Goal: Information Seeking & Learning: Compare options

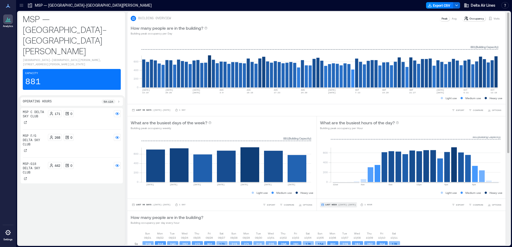
click at [327, 205] on span "Last Week" at bounding box center [331, 205] width 12 height 0
click at [335, 195] on button "Custom" at bounding box center [329, 195] width 14 height 6
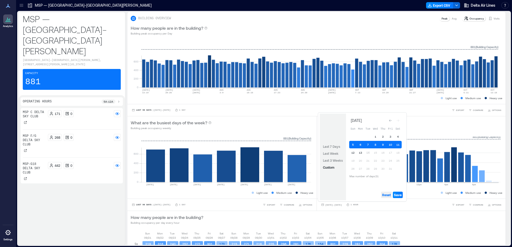
click at [389, 196] on span "Reset" at bounding box center [386, 195] width 9 height 4
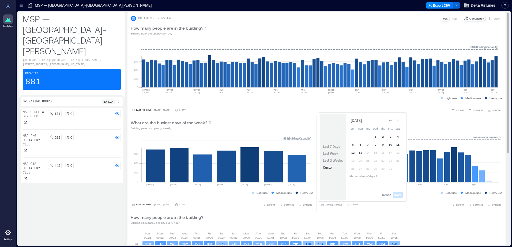
click at [443, 206] on div "[DATE] - [DATE] 1 Hour EXPORT COMPARE OPTIONS" at bounding box center [411, 204] width 183 height 5
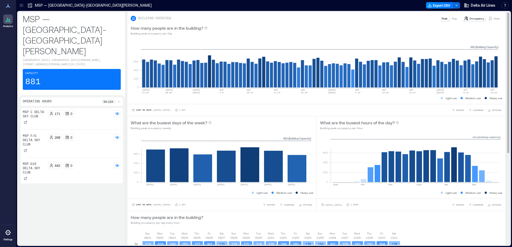
click at [452, 19] on p "Avg" at bounding box center [454, 18] width 5 height 4
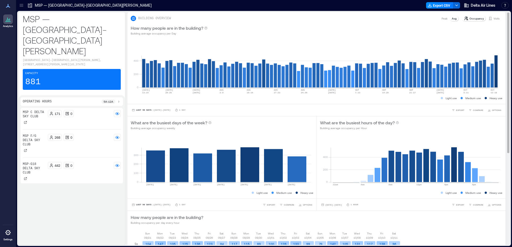
click at [441, 17] on p "Peak" at bounding box center [444, 18] width 6 height 4
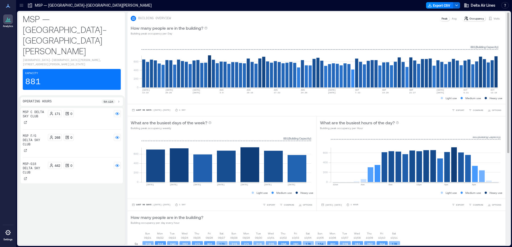
click at [448, 14] on div "BUILDING OVERVIEW Peak Avg Occupancy Visits" at bounding box center [316, 17] width 378 height 10
click at [449, 16] on div "Peak Avg" at bounding box center [449, 18] width 20 height 6
click at [452, 19] on p "Avg" at bounding box center [454, 18] width 5 height 4
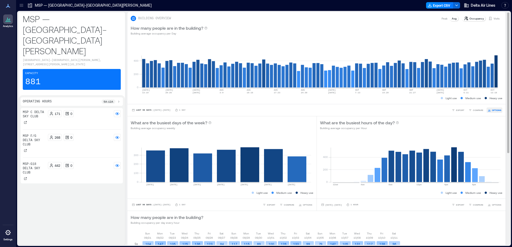
click at [489, 111] on icon "button" at bounding box center [489, 110] width 0 height 1
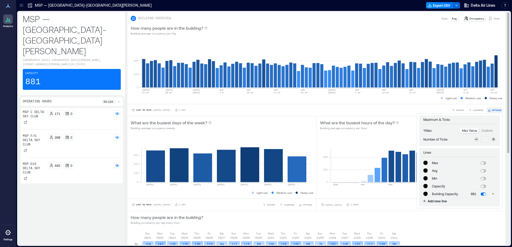
click at [489, 111] on icon "button" at bounding box center [489, 110] width 0 height 1
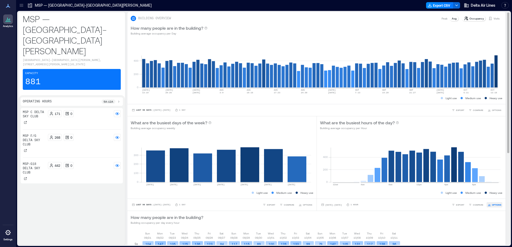
click at [495, 207] on button "OPTIONS" at bounding box center [494, 204] width 16 height 5
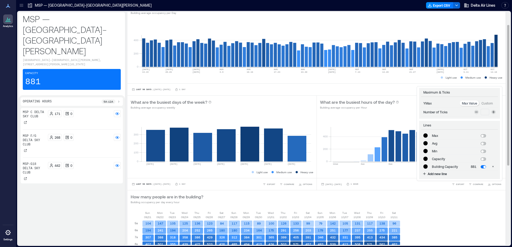
scroll to position [27, 0]
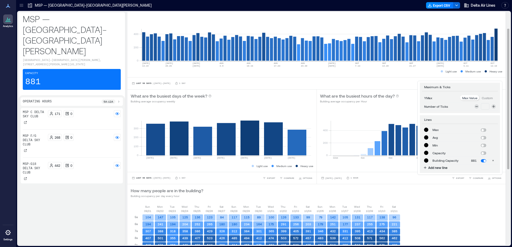
click at [368, 169] on div "0 200 400 12am 4am 8am 12pm 4pm 8pm 881 ( Building Capacity ) Light use Medium …" at bounding box center [411, 139] width 189 height 65
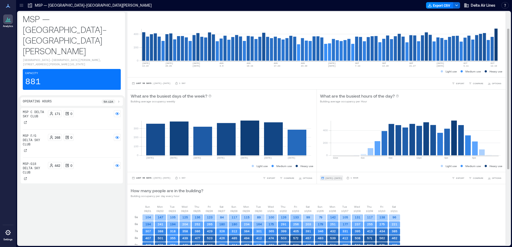
click at [342, 179] on span "[DATE] - [DATE]" at bounding box center [333, 178] width 17 height 2
click at [357, 179] on div "[DATE] - [DATE] 1 Hour" at bounding box center [339, 178] width 38 height 5
click at [358, 177] on p "1 Hour" at bounding box center [354, 178] width 8 height 3
click at [342, 177] on span "[DATE] - [DATE]" at bounding box center [333, 178] width 17 height 2
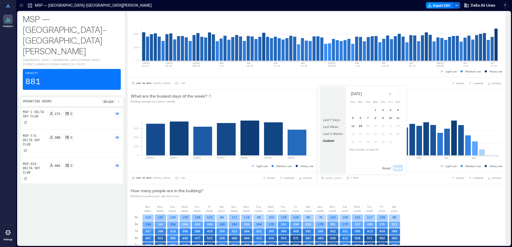
click at [361, 126] on button "13" at bounding box center [360, 125] width 7 height 7
click at [391, 92] on div "Go to previous month" at bounding box center [390, 93] width 5 height 5
click at [400, 91] on button "Go to next month" at bounding box center [397, 93] width 7 height 7
click at [401, 93] on button "Go to next month" at bounding box center [397, 92] width 7 height 7
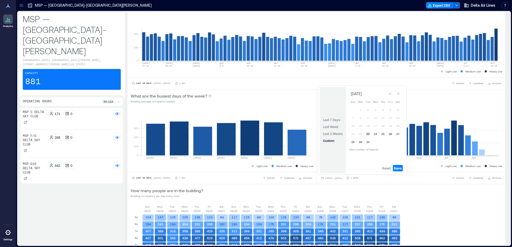
click at [368, 134] on button "23" at bounding box center [367, 133] width 7 height 7
click at [399, 169] on span "Save" at bounding box center [398, 168] width 8 height 4
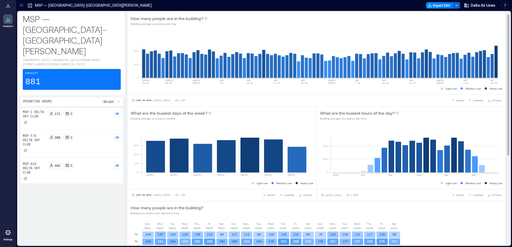
scroll to position [0, 0]
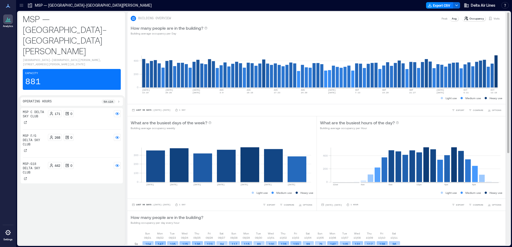
click at [441, 19] on p "Peak" at bounding box center [444, 18] width 6 height 4
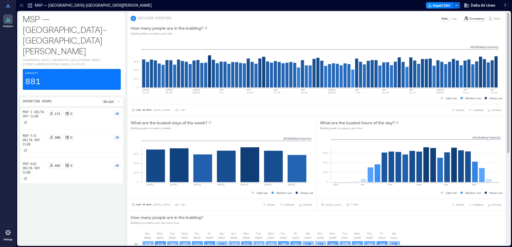
click at [452, 19] on p "Avg" at bounding box center [454, 18] width 5 height 4
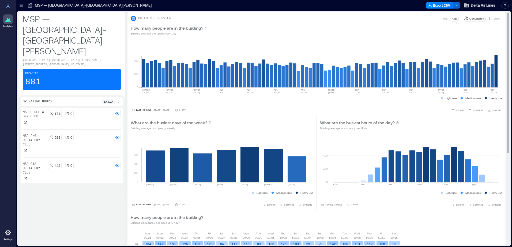
click at [441, 19] on p "Peak" at bounding box center [444, 18] width 6 height 4
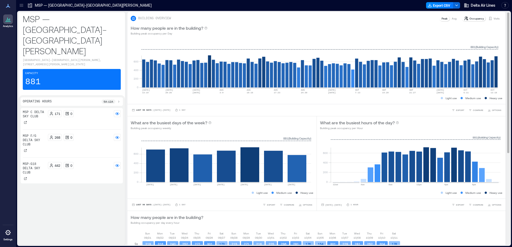
click at [452, 18] on p "Avg" at bounding box center [454, 18] width 5 height 4
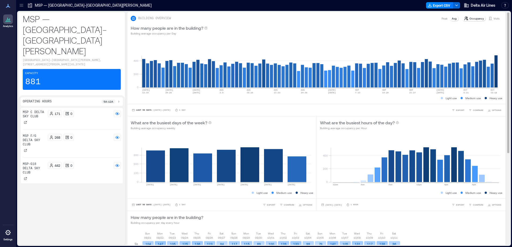
click at [442, 18] on p "Peak" at bounding box center [444, 18] width 6 height 4
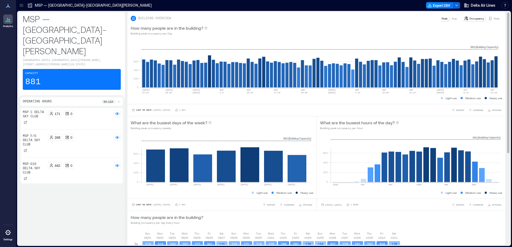
click at [452, 18] on p "Avg" at bounding box center [454, 18] width 5 height 4
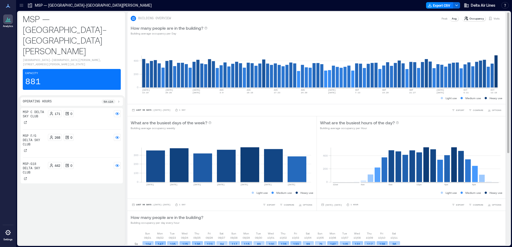
click at [444, 19] on div "Peak" at bounding box center [444, 18] width 10 height 5
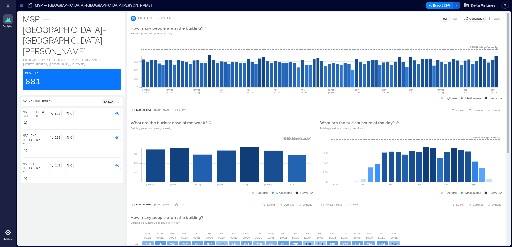
click at [452, 19] on p "Avg" at bounding box center [454, 18] width 5 height 4
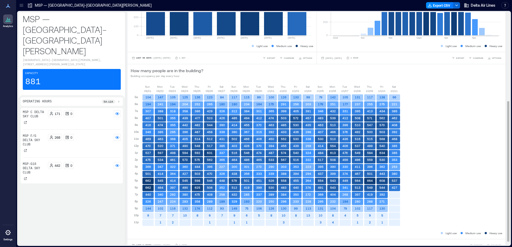
scroll to position [153, 0]
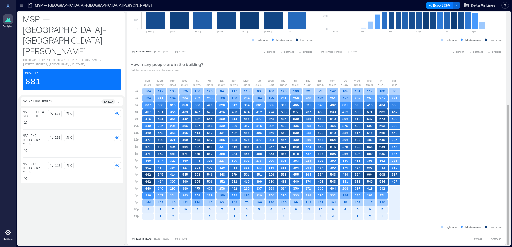
drag, startPoint x: 472, startPoint y: 129, endPoint x: 455, endPoint y: 128, distance: 17.2
click at [472, 129] on div "[DATE] [DATE] [DATE] [DATE] [DATE] [DATE] [DATE] [DATE] [DATE] [DATE] [DATE] [D…" at bounding box center [317, 151] width 372 height 146
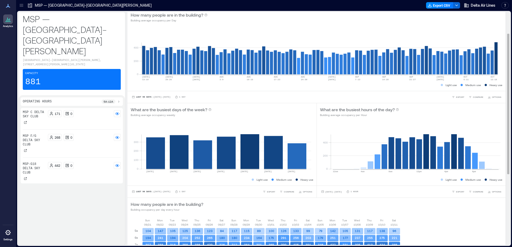
scroll to position [0, 0]
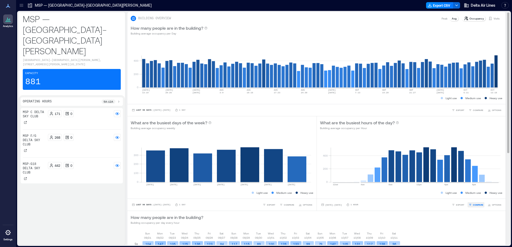
click at [477, 204] on span "COMPARE" at bounding box center [478, 204] width 10 height 3
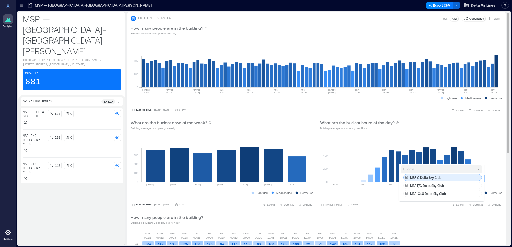
click at [443, 179] on div "MSP C Delta Sky Club" at bounding box center [442, 177] width 79 height 7
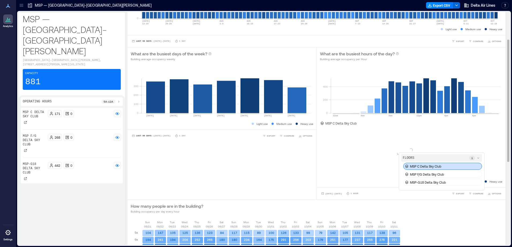
scroll to position [80, 0]
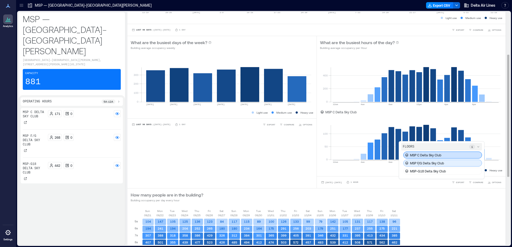
click at [442, 165] on div "MSP F/G Delta Sky Club" at bounding box center [442, 163] width 79 height 7
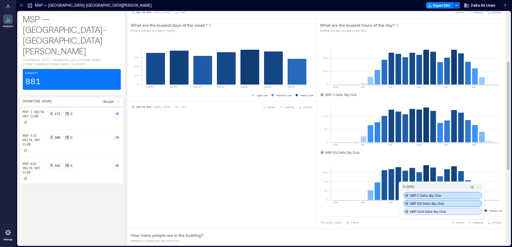
scroll to position [107, 0]
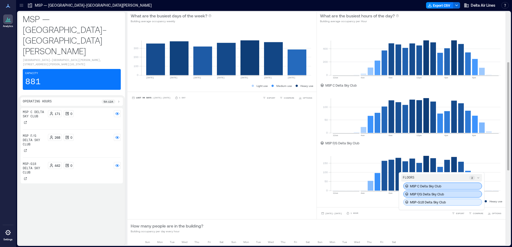
click at [444, 205] on div "MSP-G18 Delta Sky Club" at bounding box center [442, 202] width 79 height 7
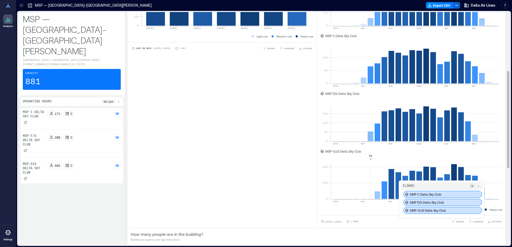
scroll to position [161, 0]
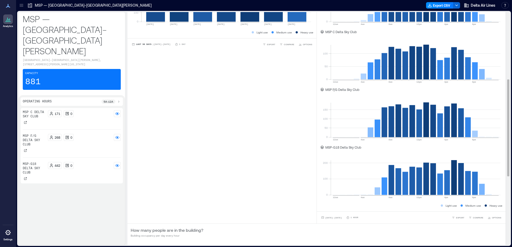
click at [258, 176] on div "What are the busiest days of the week? Building average occupancy weekly 0 100 …" at bounding box center [221, 90] width 189 height 268
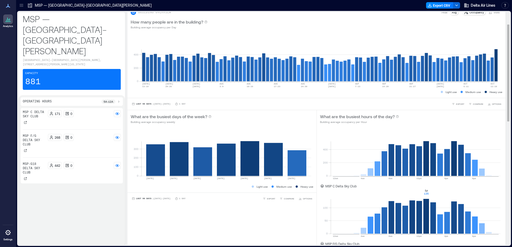
scroll to position [0, 0]
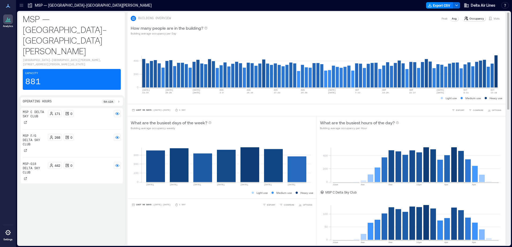
click at [441, 18] on p "Peak" at bounding box center [444, 18] width 6 height 4
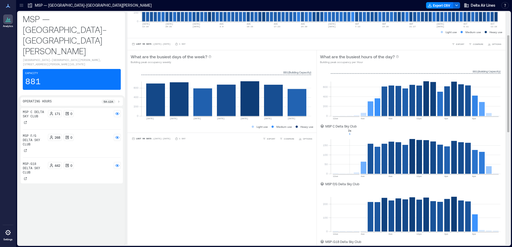
scroll to position [54, 0]
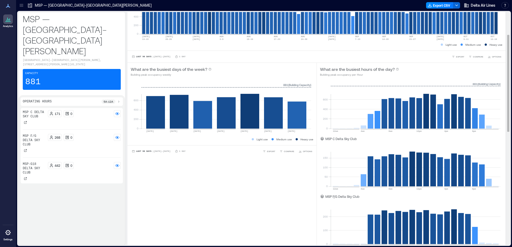
click at [86, 182] on div "MSP C Delta Sky Club 171 0 MSP F/G Delta Sky Club 268 0 MSP-G18 Delta Sky Club …" at bounding box center [72, 175] width 102 height 135
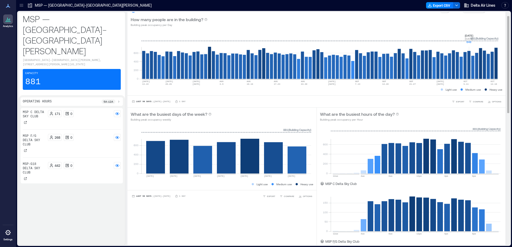
scroll to position [0, 0]
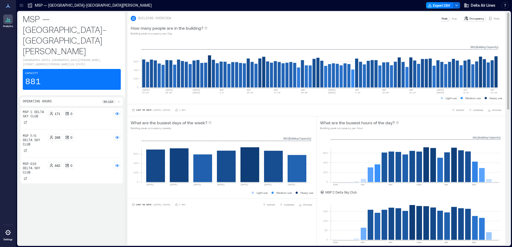
click at [452, 20] on p "Avg" at bounding box center [454, 18] width 5 height 4
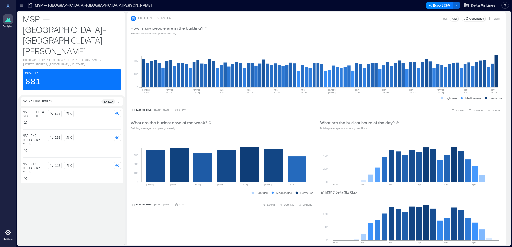
click at [116, 100] on div "5a - 12a" at bounding box center [110, 102] width 19 height 4
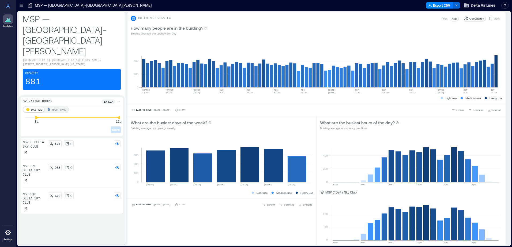
click at [37, 116] on icon at bounding box center [36, 117] width 3 height 3
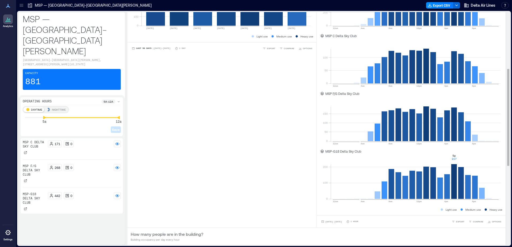
scroll to position [241, 0]
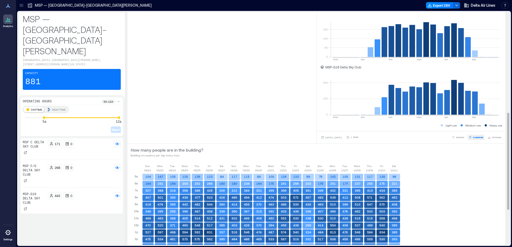
click at [474, 138] on span "COMPARE" at bounding box center [478, 137] width 10 height 3
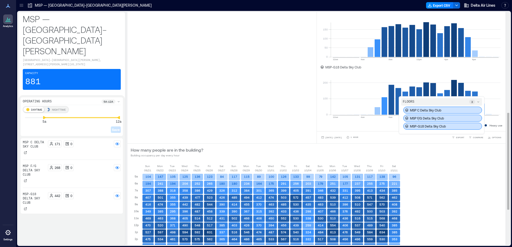
drag, startPoint x: 448, startPoint y: 126, endPoint x: 477, endPoint y: 134, distance: 29.5
click at [448, 126] on div "MSP-G18 Delta Sky Club" at bounding box center [442, 126] width 79 height 7
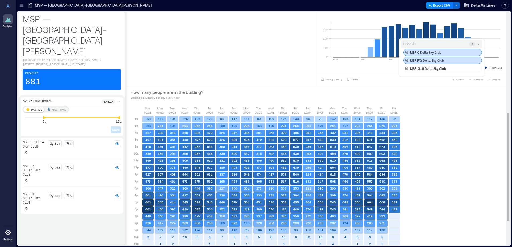
click at [451, 61] on div "MSP F/G Delta Sky Club" at bounding box center [442, 60] width 79 height 7
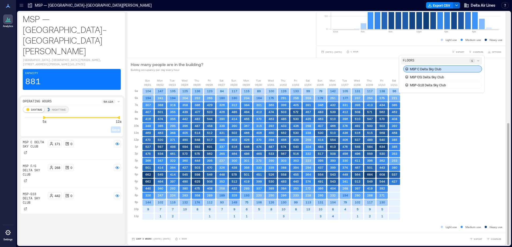
click at [457, 67] on div "MSP C Delta Sky Club" at bounding box center [442, 69] width 79 height 7
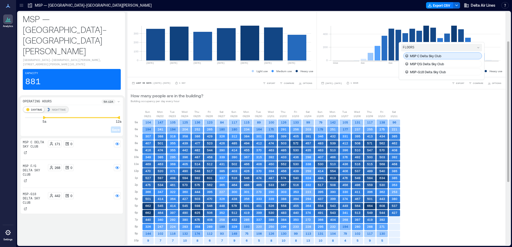
scroll to position [46, 0]
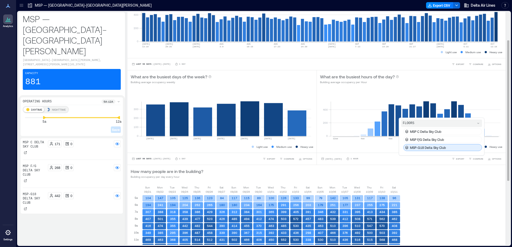
click at [446, 147] on div "MSP-G18 Delta Sky Club" at bounding box center [442, 147] width 79 height 7
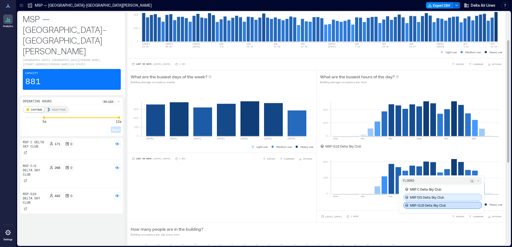
click at [436, 197] on p "MSP F/G Delta Sky Club" at bounding box center [427, 197] width 34 height 4
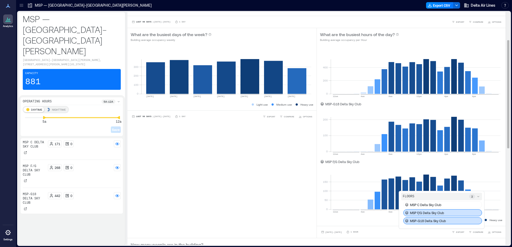
scroll to position [126, 0]
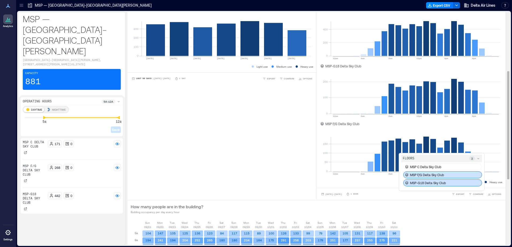
click at [423, 176] on p "MSP F/G Delta Sky Club" at bounding box center [427, 175] width 34 height 4
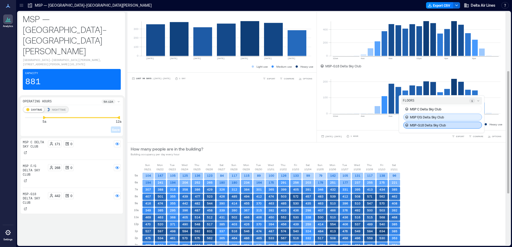
click at [434, 115] on p "MSP F/G Delta Sky Club" at bounding box center [427, 117] width 34 height 4
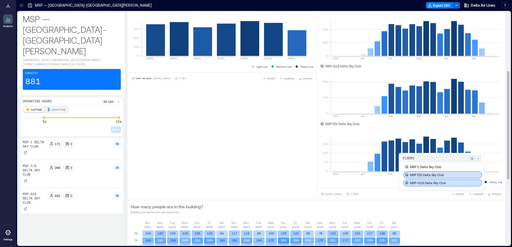
click at [427, 171] on div "MSP C Delta Sky Club MSP F/G Delta Sky Club MSP-G18 Delta Sky Club" at bounding box center [441, 175] width 81 height 23
click at [427, 170] on div "MSP C Delta Sky Club" at bounding box center [442, 167] width 79 height 7
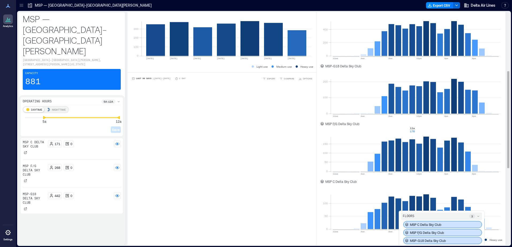
scroll to position [153, 0]
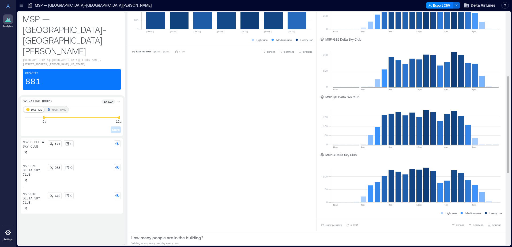
click at [248, 203] on div "What are the busiest days of the week? Building average occupancy weekly 0 100 …" at bounding box center [221, 97] width 189 height 268
click at [335, 225] on span "[DATE] - [DATE]" at bounding box center [333, 225] width 17 height 2
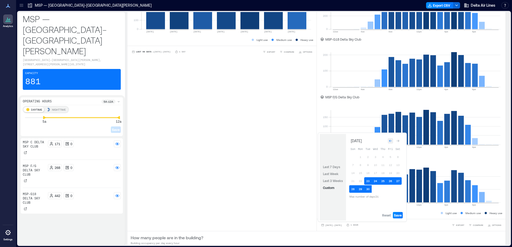
click at [391, 139] on div "Go to previous month" at bounding box center [390, 140] width 5 height 5
click at [391, 140] on icon "Go to previous month" at bounding box center [390, 139] width 3 height 3
click at [391, 140] on icon "Go to previous month" at bounding box center [390, 140] width 3 height 3
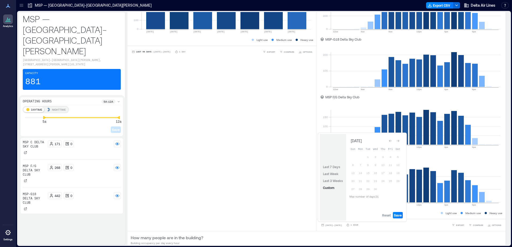
click at [391, 140] on icon "Go to previous month" at bounding box center [390, 140] width 3 height 3
click at [391, 140] on icon "Go to previous month" at bounding box center [390, 139] width 3 height 3
click at [391, 140] on icon "Go to previous month" at bounding box center [390, 140] width 3 height 3
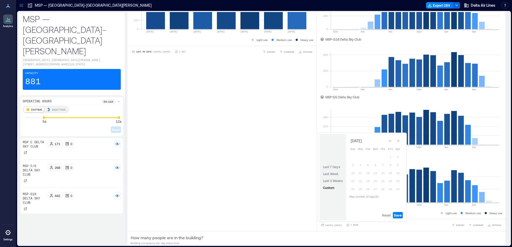
click at [391, 140] on icon "Go to previous month" at bounding box center [390, 140] width 3 height 3
click at [388, 216] on span "Reset" at bounding box center [386, 215] width 9 height 4
click at [362, 181] on button "23" at bounding box center [360, 180] width 7 height 7
click at [398, 141] on icon "Go to next month" at bounding box center [397, 140] width 3 height 3
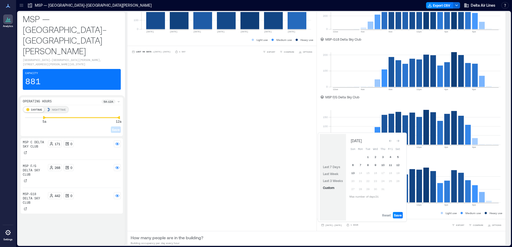
click at [398, 141] on icon "Go to next month" at bounding box center [397, 140] width 3 height 3
click at [391, 143] on div "Go to previous month" at bounding box center [390, 140] width 5 height 5
click at [355, 170] on button "13" at bounding box center [352, 172] width 7 height 7
click at [397, 215] on span "Save" at bounding box center [398, 215] width 8 height 4
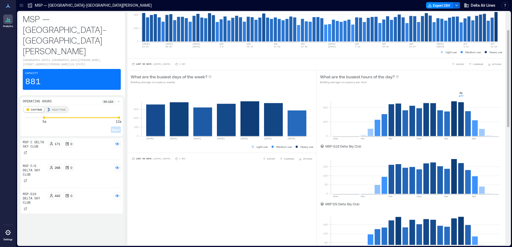
scroll to position [0, 0]
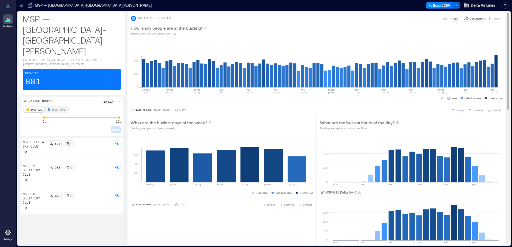
click at [441, 19] on p "Peak" at bounding box center [444, 18] width 6 height 4
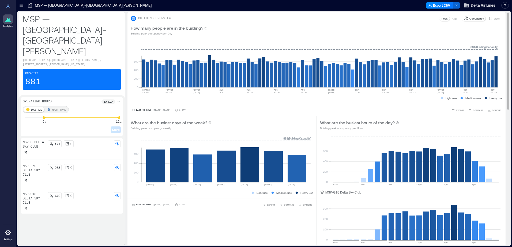
click at [452, 18] on p "Avg" at bounding box center [454, 18] width 5 height 4
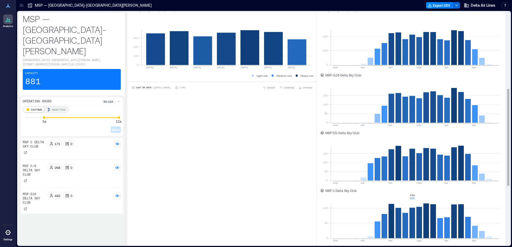
scroll to position [214, 0]
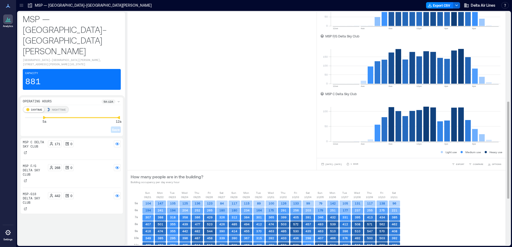
click at [348, 167] on div "[DATE] - [DATE] 1 Hour EXPORT COMPARE OPTIONS" at bounding box center [411, 164] width 189 height 12
click at [341, 162] on button "[DATE] - [DATE]" at bounding box center [331, 164] width 23 height 5
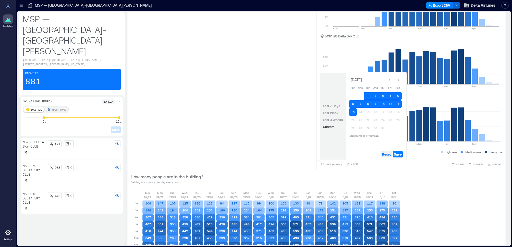
click at [385, 152] on button "Reset" at bounding box center [386, 154] width 11 height 6
click at [398, 81] on icon "Go to next month" at bounding box center [397, 79] width 3 height 3
click at [391, 82] on div "Go to previous month" at bounding box center [390, 79] width 5 height 5
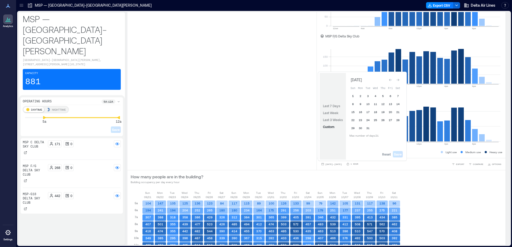
click at [352, 97] on button "1" at bounding box center [352, 95] width 7 height 7
click at [398, 81] on icon "Go to next month" at bounding box center [397, 79] width 3 height 3
click at [391, 81] on icon "Go to previous month" at bounding box center [390, 79] width 3 height 3
click at [400, 110] on button "21" at bounding box center [397, 111] width 7 height 7
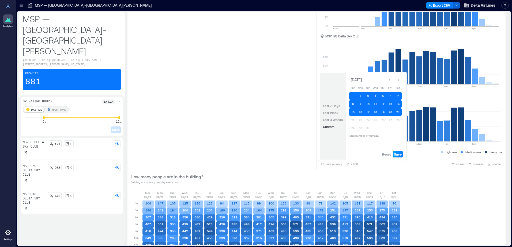
click at [403, 155] on button "Save" at bounding box center [398, 154] width 10 height 6
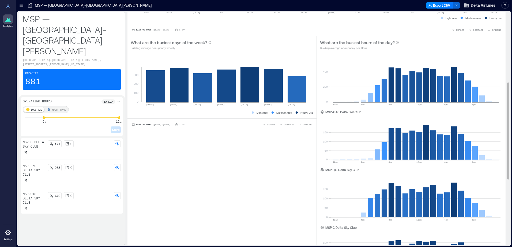
scroll to position [187, 0]
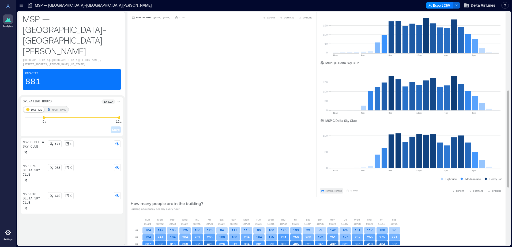
click at [342, 192] on span "[DATE] - [DATE]" at bounding box center [333, 191] width 17 height 2
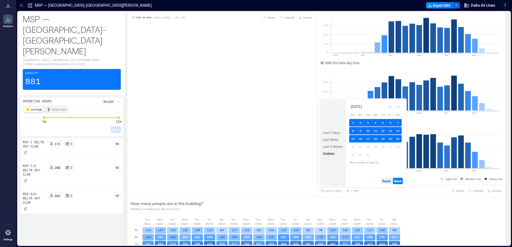
click at [389, 182] on span "Reset" at bounding box center [386, 181] width 9 height 4
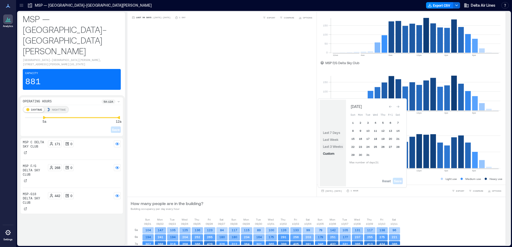
click at [338, 147] on span "Last 3 Weeks" at bounding box center [333, 147] width 20 height 4
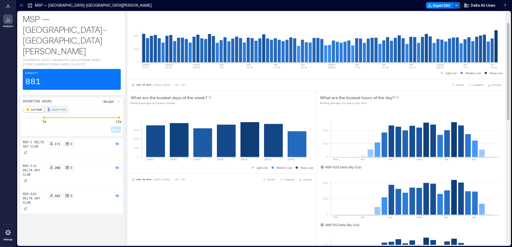
scroll to position [0, 0]
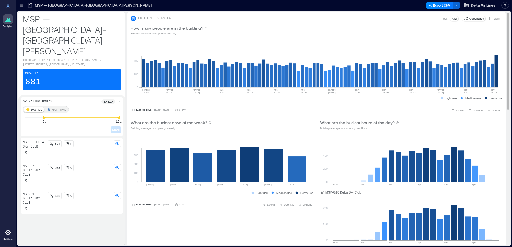
click at [433, 20] on div "BUILDING OVERVIEW Peak Avg Occupancy Visits" at bounding box center [317, 18] width 372 height 6
click at [439, 20] on div "Peak" at bounding box center [444, 18] width 10 height 5
drag, startPoint x: 441, startPoint y: 18, endPoint x: 445, endPoint y: 58, distance: 40.4
click at [442, 18] on p "Peak" at bounding box center [444, 18] width 6 height 4
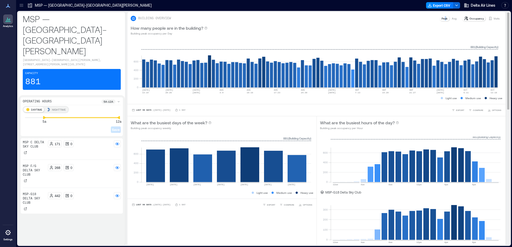
click at [442, 19] on p "Peak" at bounding box center [444, 18] width 6 height 4
click at [449, 19] on div "Avg" at bounding box center [453, 18] width 9 height 5
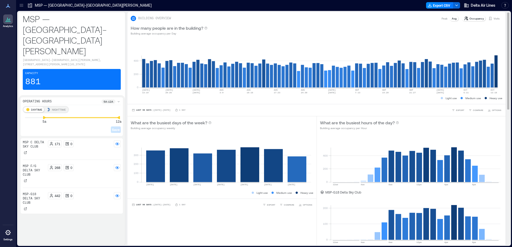
click at [491, 21] on div "Occupancy Visits" at bounding box center [481, 18] width 41 height 6
click at [493, 17] on p "Visits" at bounding box center [496, 18] width 6 height 4
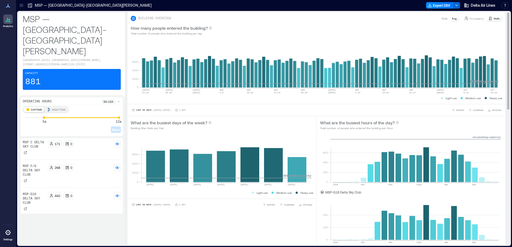
click at [443, 16] on div "Peak" at bounding box center [444, 18] width 10 height 5
click at [452, 20] on p "Avg" at bounding box center [454, 18] width 5 height 4
click at [441, 18] on p "Peak" at bounding box center [444, 18] width 6 height 4
click at [452, 17] on p "Avg" at bounding box center [454, 18] width 5 height 4
click at [441, 19] on p "Peak" at bounding box center [444, 18] width 6 height 4
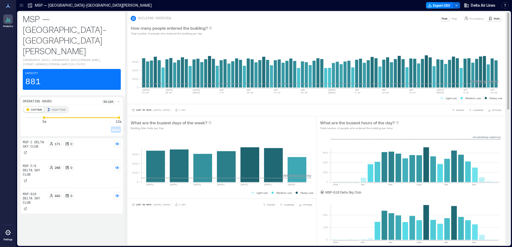
click at [452, 19] on p "Avg" at bounding box center [454, 18] width 5 height 4
click at [443, 18] on p "Peak" at bounding box center [444, 18] width 6 height 4
drag, startPoint x: 451, startPoint y: 19, endPoint x: 437, endPoint y: 99, distance: 81.3
click at [452, 19] on p "Avg" at bounding box center [454, 18] width 5 height 4
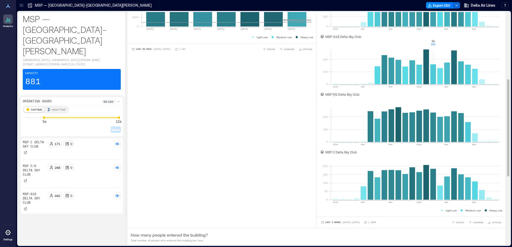
scroll to position [161, 0]
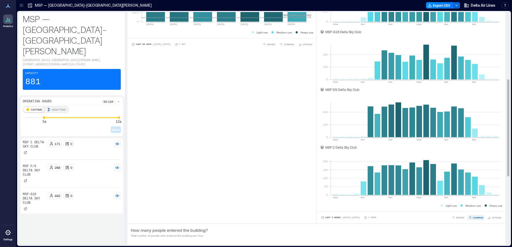
click at [473, 219] on span "COMPARE" at bounding box center [478, 217] width 10 height 3
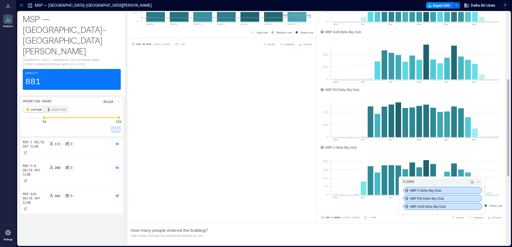
click at [434, 205] on p "MSP-G18 Delta Sky Club" at bounding box center [428, 207] width 36 height 4
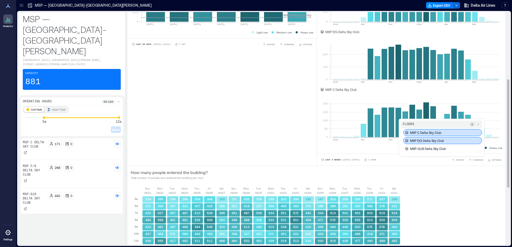
click at [472, 137] on div "MSP F/G Delta Sky Club" at bounding box center [442, 140] width 79 height 7
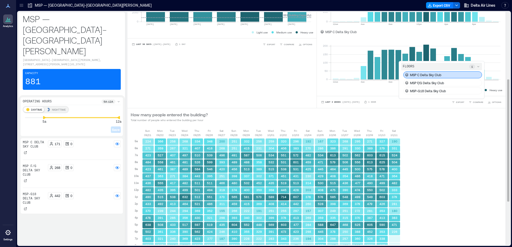
click at [464, 75] on div "MSP C Delta Sky Club" at bounding box center [442, 74] width 79 height 7
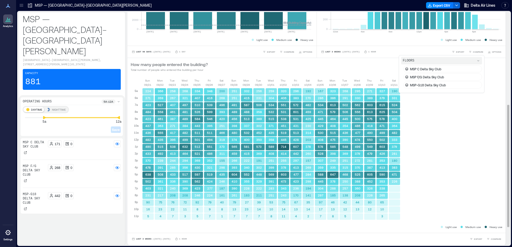
scroll to position [153, 0]
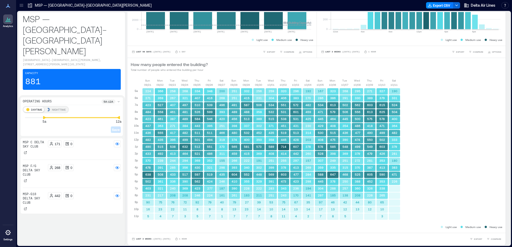
click at [512, 147] on html "Analytics Settings My Spaces MSP — [GEOGRAPHIC_DATA]−[GEOGRAPHIC_DATA][PERSON_N…" at bounding box center [256, 123] width 512 height 247
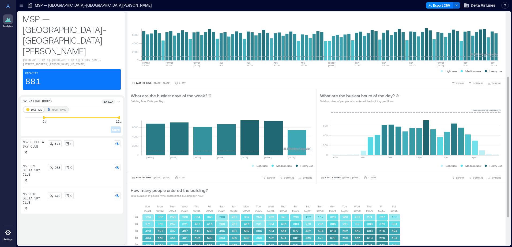
scroll to position [107, 0]
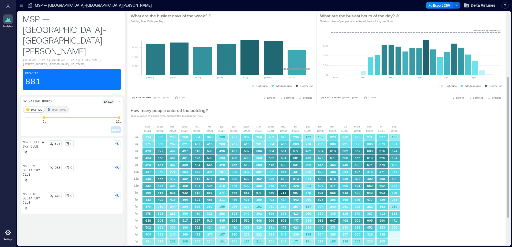
drag, startPoint x: 473, startPoint y: 97, endPoint x: 472, endPoint y: 102, distance: 4.4
click at [473, 97] on span "COMPARE" at bounding box center [478, 97] width 10 height 3
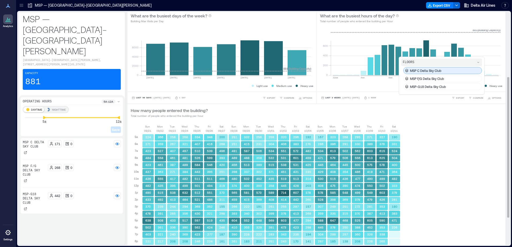
click at [419, 72] on p "MSP C Delta Sky Club" at bounding box center [425, 71] width 31 height 4
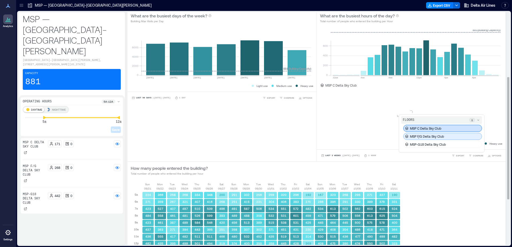
click at [450, 139] on div "MSP F/G Delta Sky Club" at bounding box center [442, 136] width 79 height 7
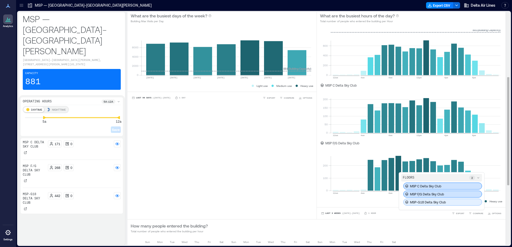
click at [441, 200] on div "MSP-G18 Delta Sky Club" at bounding box center [442, 202] width 79 height 7
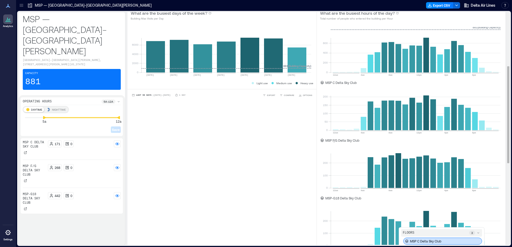
scroll to position [134, 0]
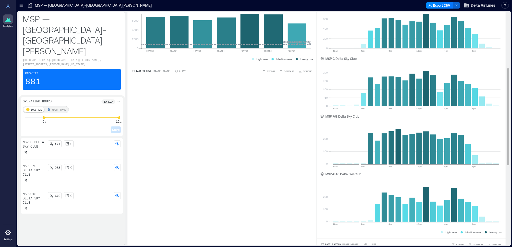
click at [264, 198] on div "What are the busiest days of the week? Building Max Visits per Day 0 2000 4000 …" at bounding box center [221, 117] width 189 height 268
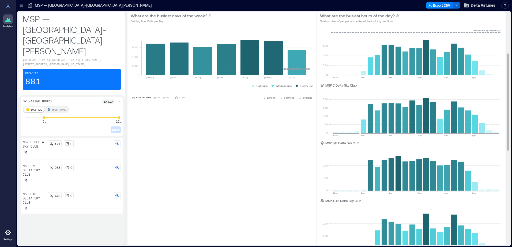
scroll to position [0, 0]
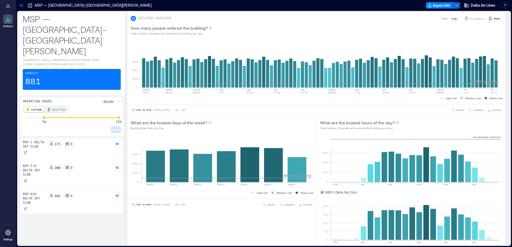
click at [469, 17] on p "Occupancy" at bounding box center [476, 18] width 14 height 4
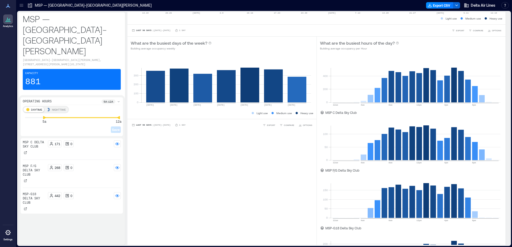
scroll to position [80, 0]
